Goal: Navigation & Orientation: Find specific page/section

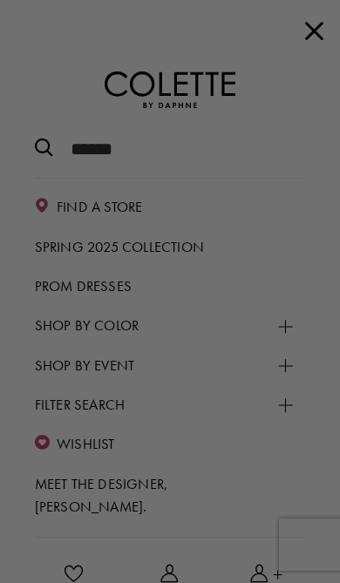
click at [305, 194] on div at bounding box center [172, 295] width 344 height 590
click at [293, 29] on div at bounding box center [172, 295] width 344 height 590
click at [317, 36] on div at bounding box center [172, 295] width 344 height 590
click at [317, 21] on div at bounding box center [172, 295] width 344 height 590
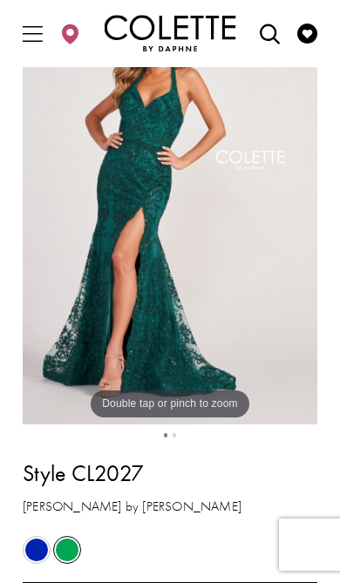
click at [38, 46] on span "Toggle Main Navigation Menu" at bounding box center [32, 33] width 29 height 31
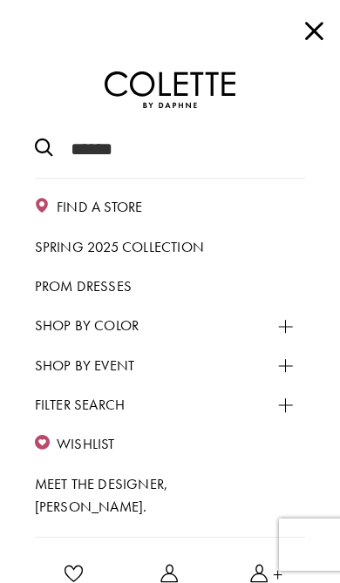
click at [185, 238] on span "Spring 2025 Collection" at bounding box center [119, 247] width 169 height 18
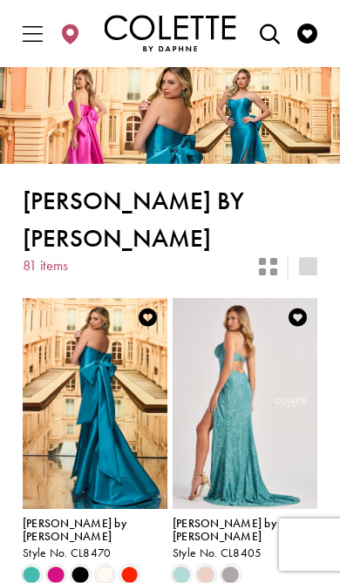
click at [45, 38] on span "Toggle Main Navigation Menu" at bounding box center [32, 33] width 29 height 31
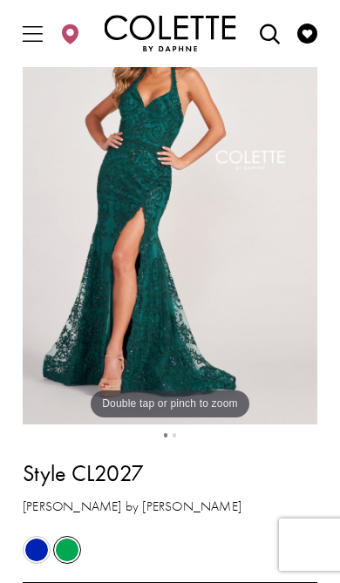
scroll to position [85, 0]
